Goal: Check status

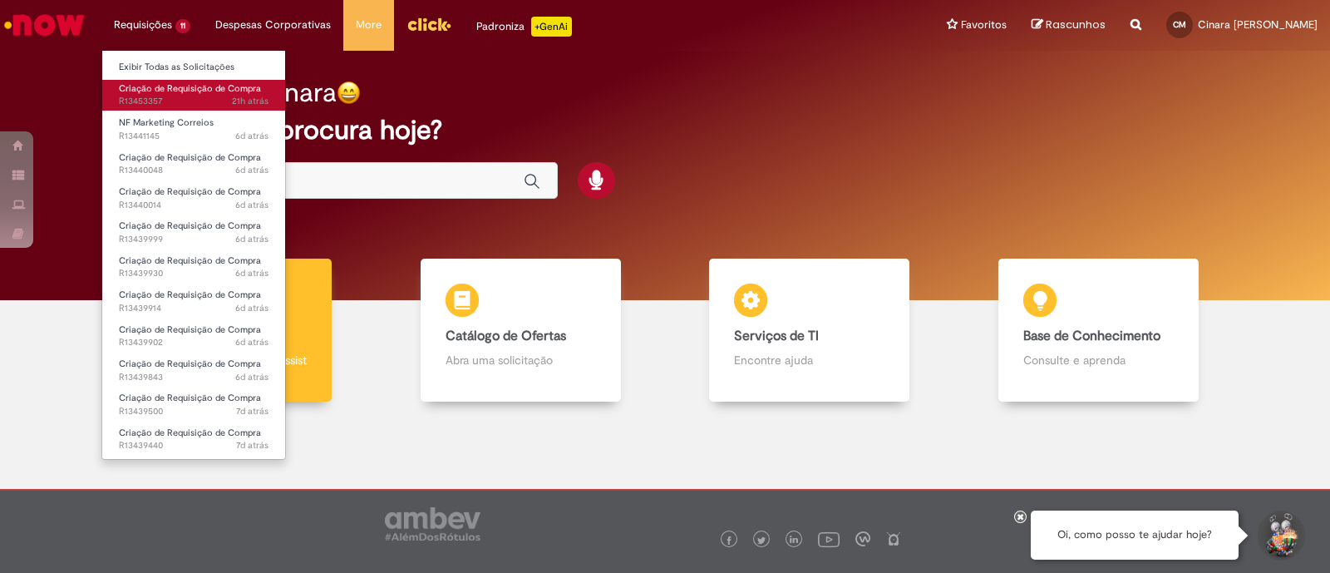
click at [185, 97] on span "21h atrás 21 horas atrás R13453357" at bounding box center [194, 101] width 150 height 13
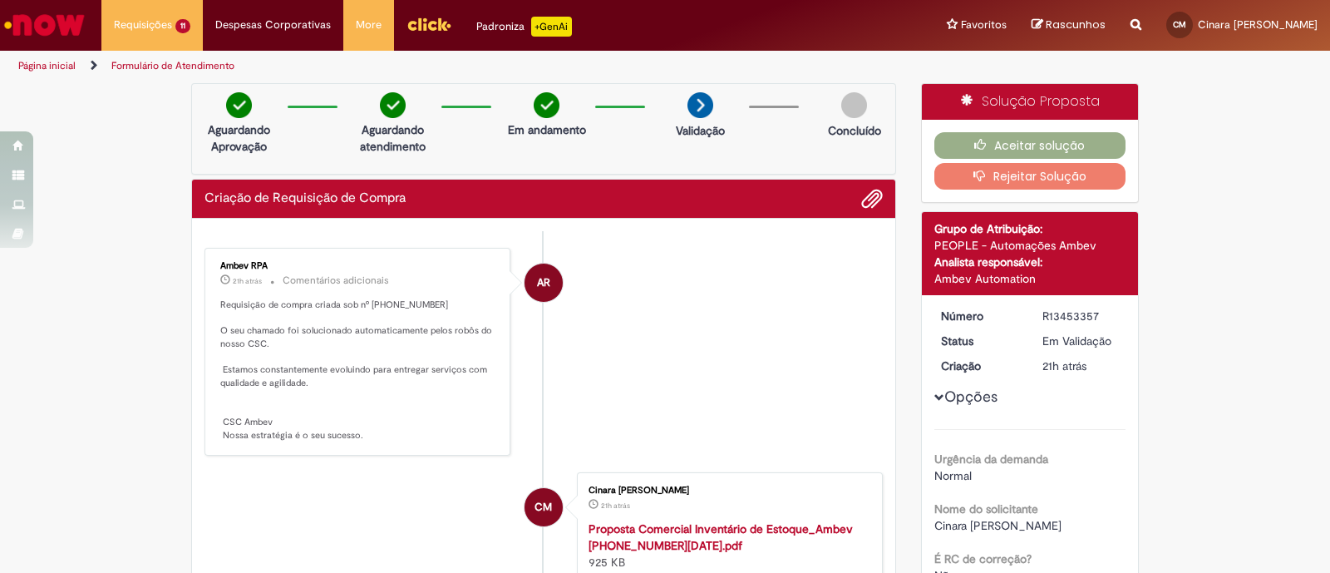
click at [408, 207] on div "Criação de Requisição de Compra" at bounding box center [543, 199] width 678 height 22
drag, startPoint x: 405, startPoint y: 303, endPoint x: 370, endPoint y: 305, distance: 35.0
click at [370, 305] on p "Requisição de compra criada sob nº [PHONE_NUMBER] O seu chamado foi solucionado…" at bounding box center [358, 370] width 277 height 144
copy p "81921174"
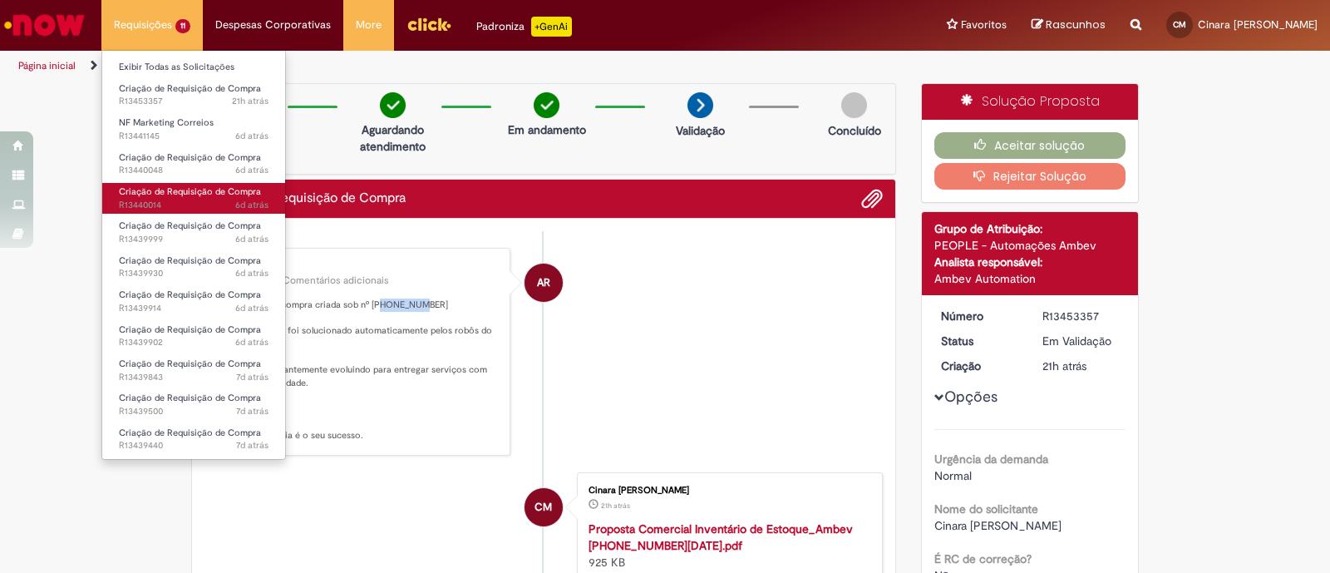
click at [195, 201] on span "6d atrás 6 dias atrás R13440014" at bounding box center [194, 205] width 150 height 13
